Goal: Task Accomplishment & Management: Manage account settings

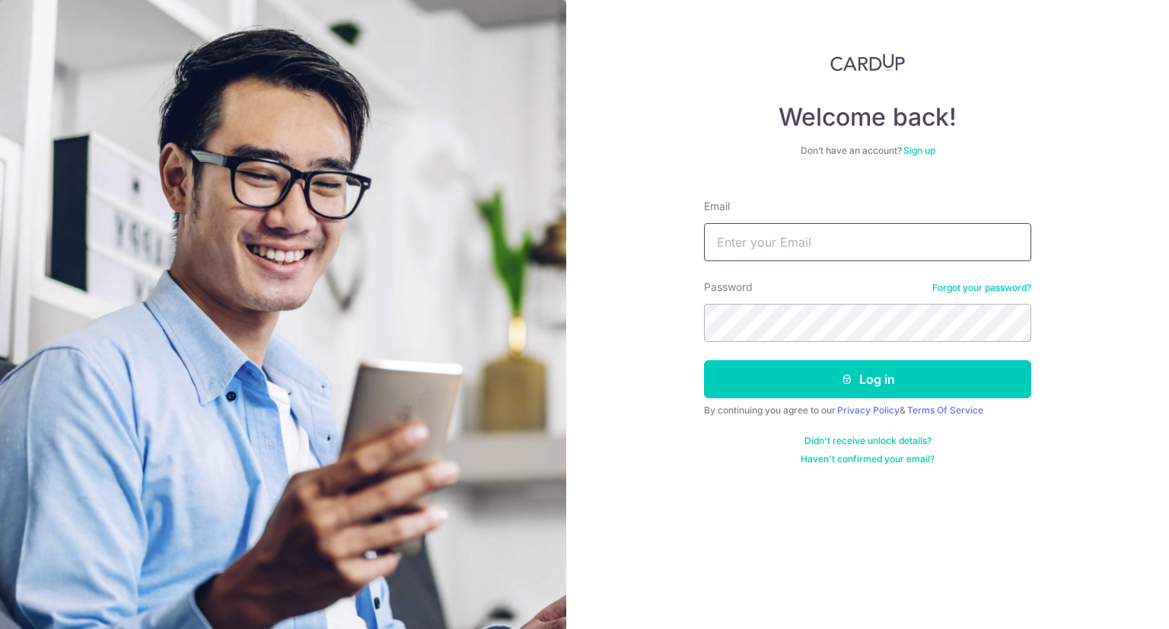
click at [769, 241] on input "Email" at bounding box center [867, 242] width 327 height 38
type input "[EMAIL_ADDRESS][DOMAIN_NAME]"
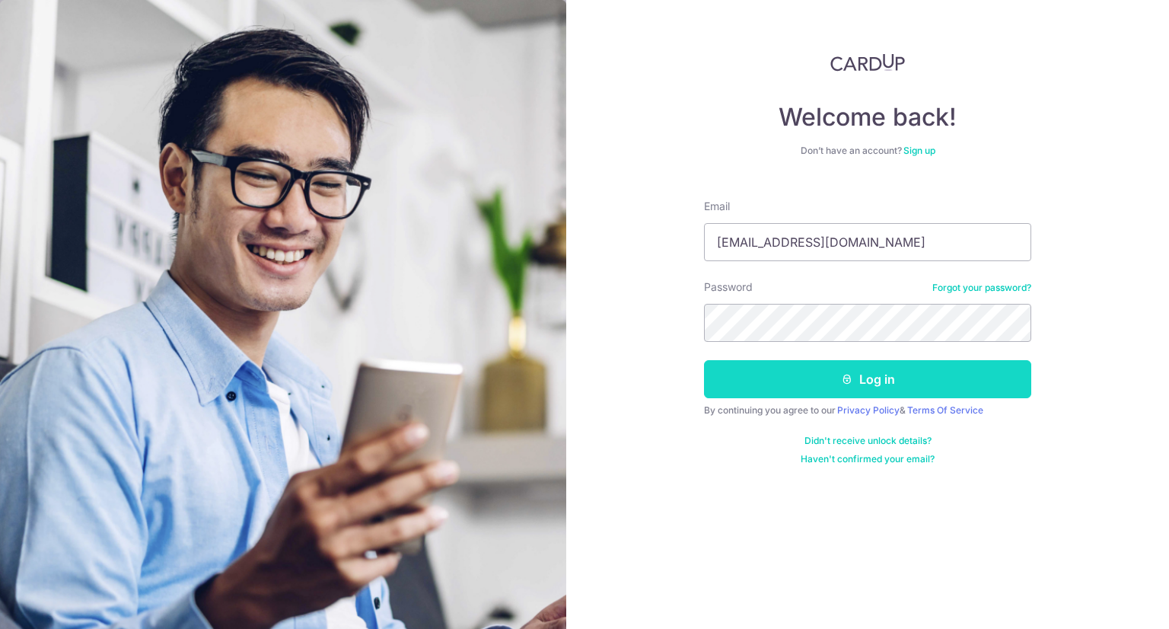
click at [862, 372] on button "Log in" at bounding box center [867, 379] width 327 height 38
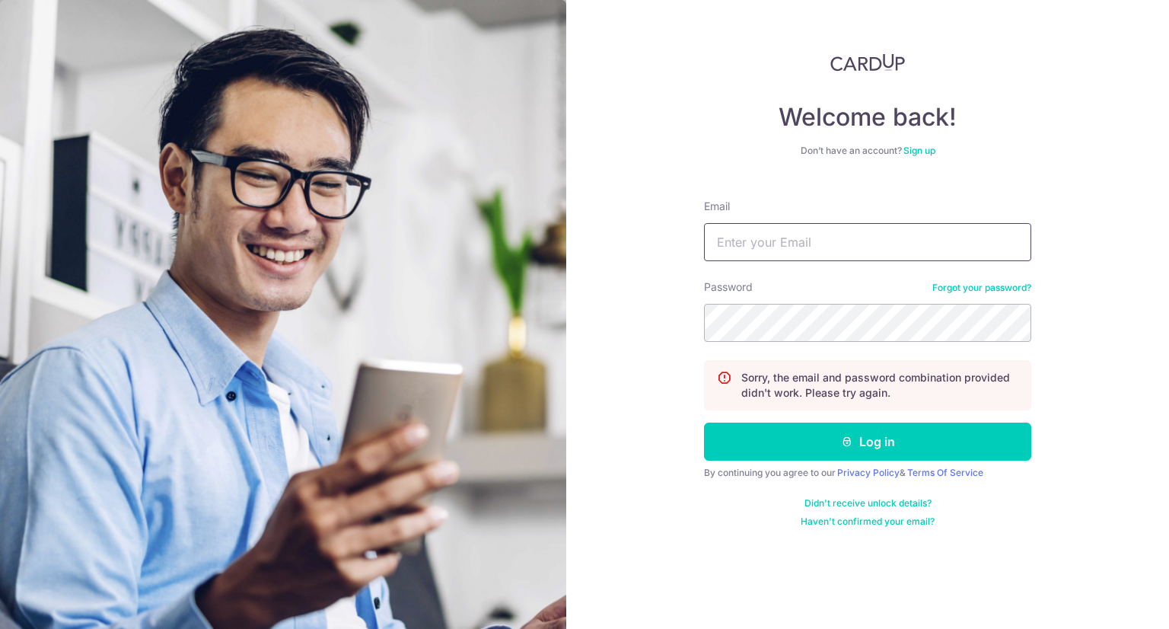
click at [816, 250] on input "Email" at bounding box center [867, 242] width 327 height 38
type input "[EMAIL_ADDRESS][DOMAIN_NAME]"
click at [704, 423] on button "Log in" at bounding box center [867, 442] width 327 height 38
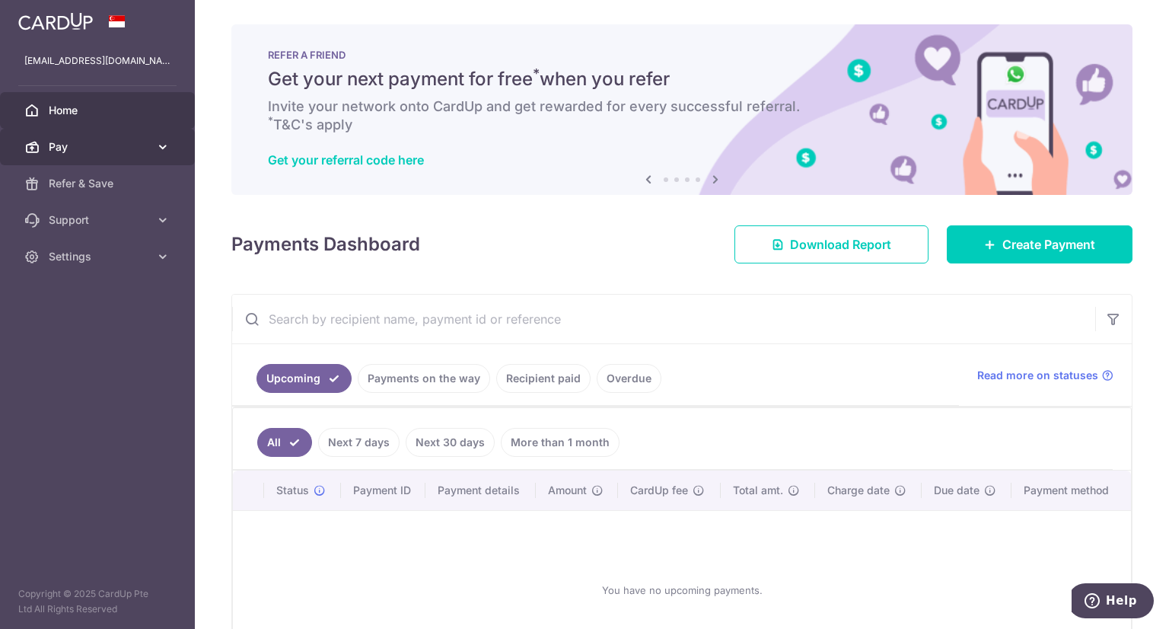
click at [124, 144] on span "Pay" at bounding box center [99, 146] width 100 height 15
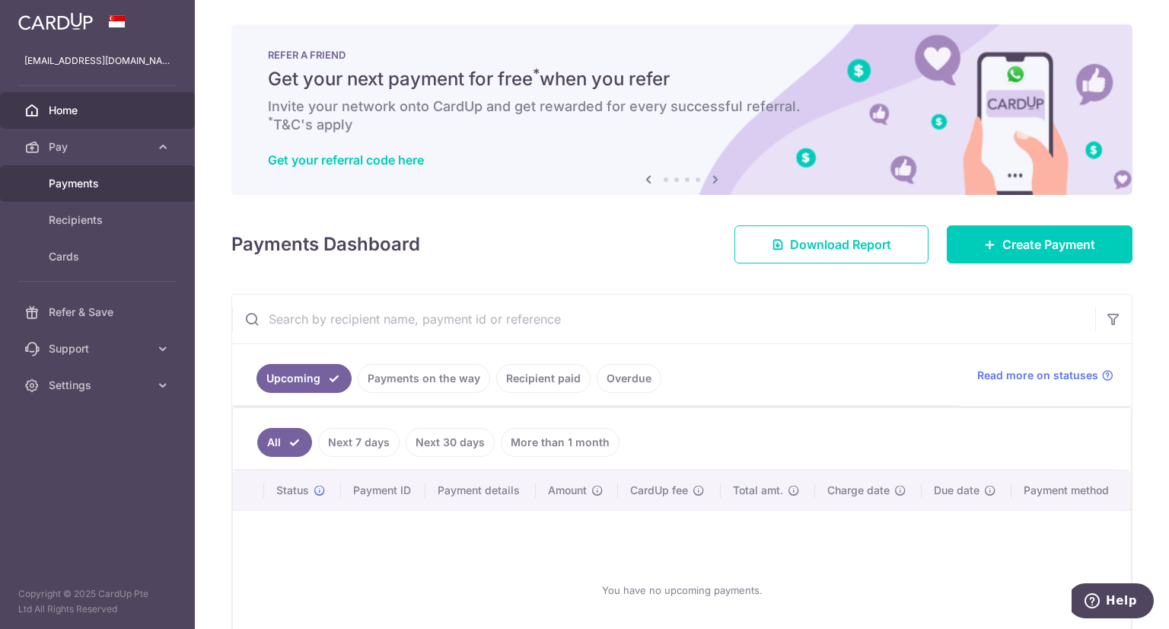
click at [92, 179] on span "Payments" at bounding box center [99, 183] width 100 height 15
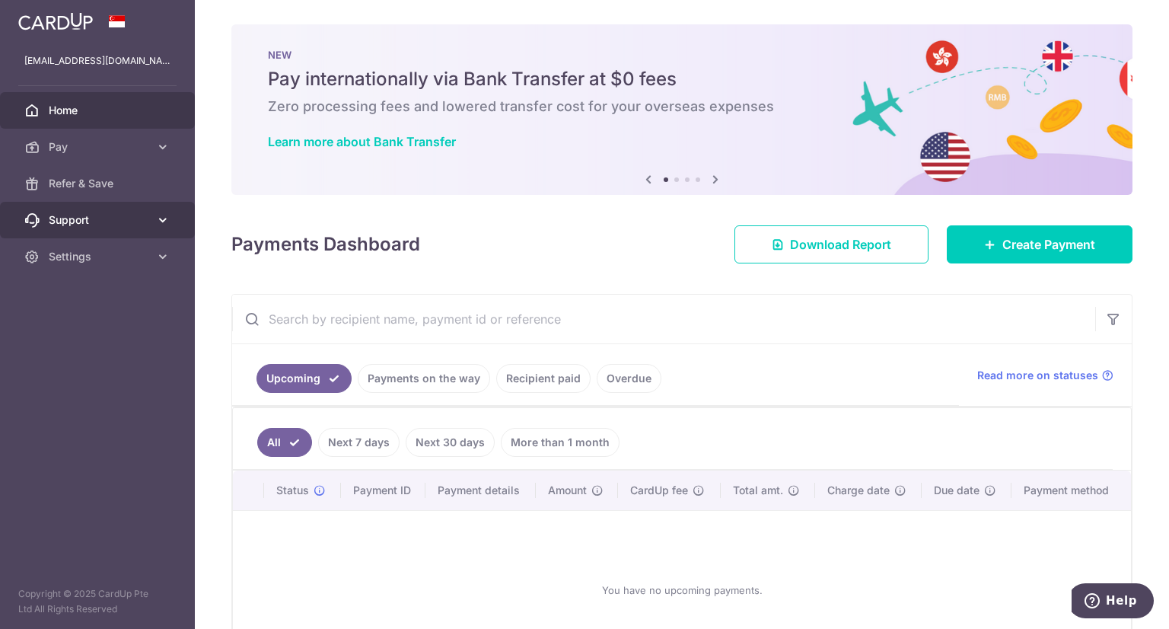
click at [162, 222] on icon at bounding box center [162, 219] width 15 height 15
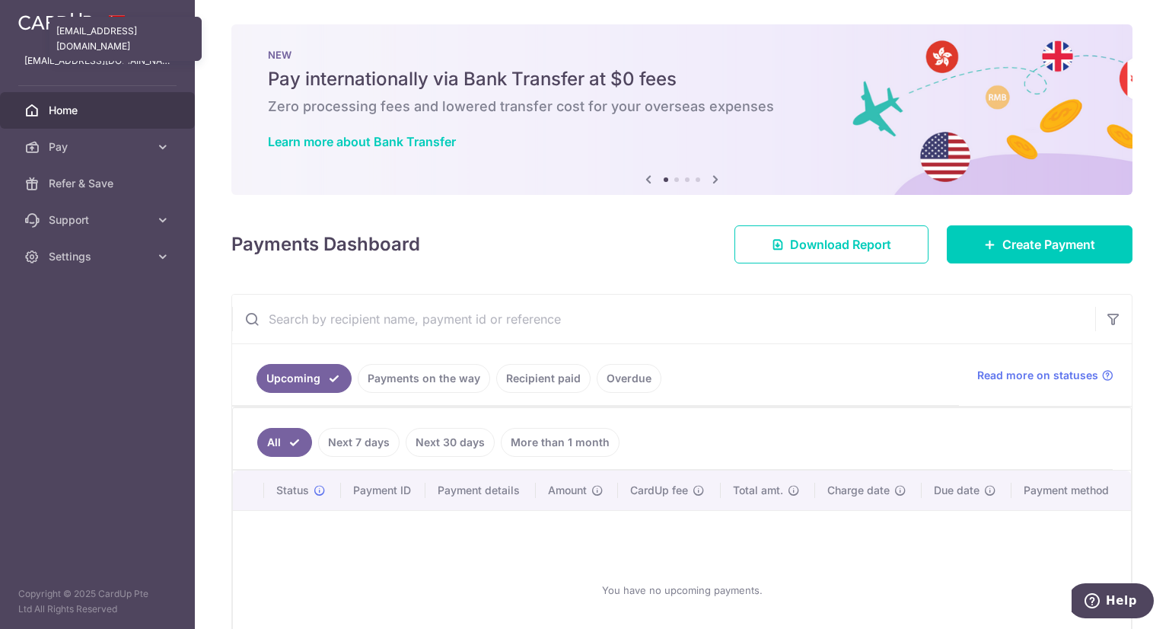
click at [85, 59] on p "[EMAIL_ADDRESS][DOMAIN_NAME]" at bounding box center [97, 60] width 146 height 15
click at [79, 24] on img at bounding box center [55, 21] width 75 height 18
